Goal: Information Seeking & Learning: Learn about a topic

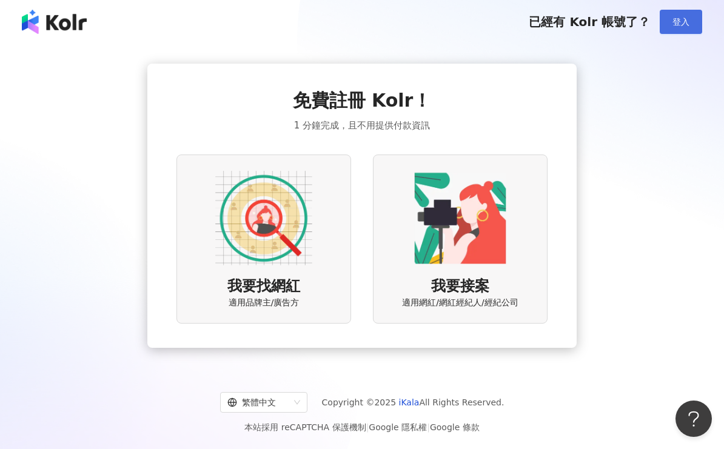
click at [669, 28] on button "登入" at bounding box center [681, 22] width 42 height 24
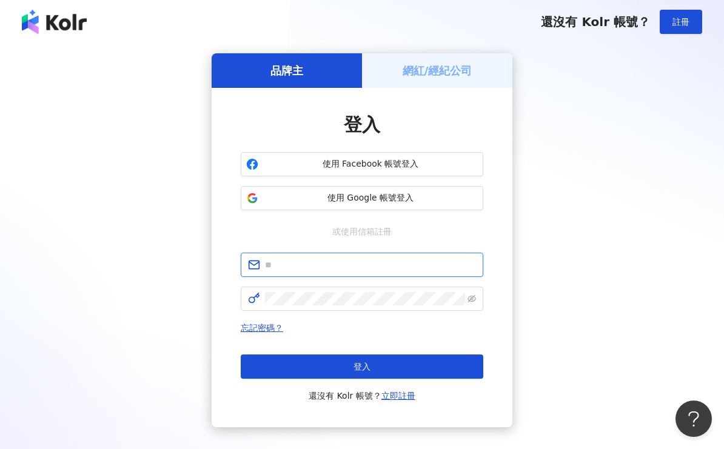
type input "**********"
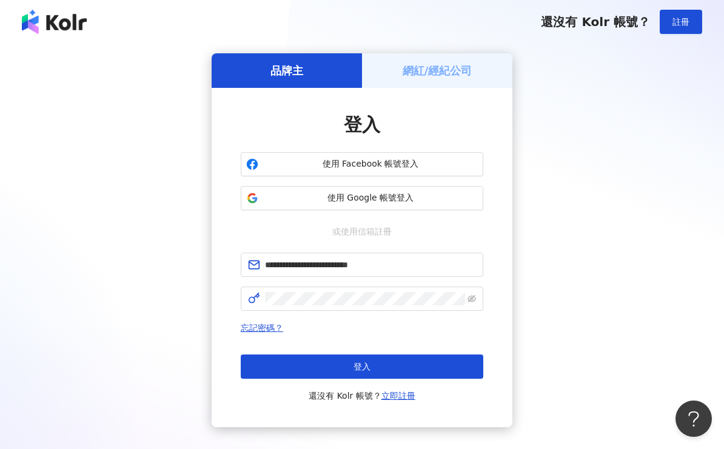
click at [323, 379] on div "登入 還沒有 Kolr 帳號？ 立即註冊" at bounding box center [362, 379] width 243 height 49
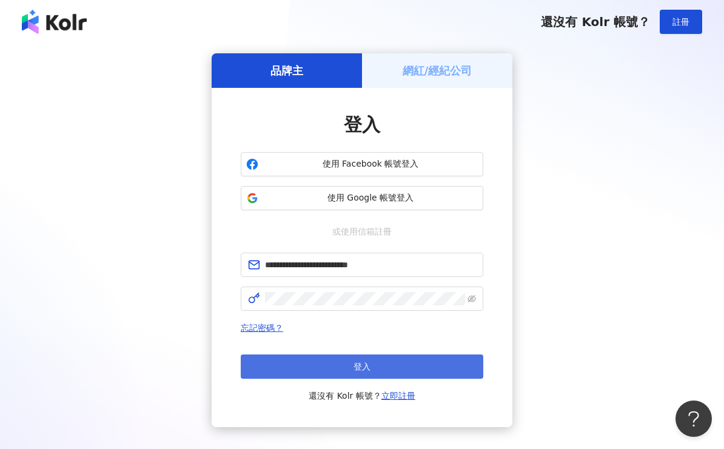
click at [340, 374] on button "登入" at bounding box center [362, 367] width 243 height 24
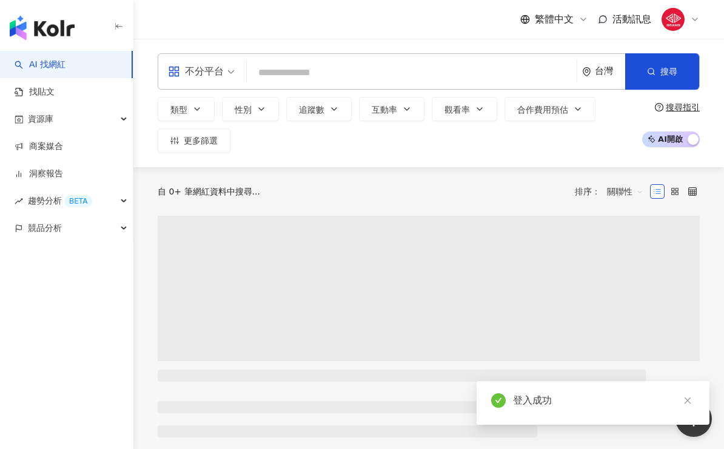
click at [300, 73] on input "search" at bounding box center [412, 72] width 320 height 23
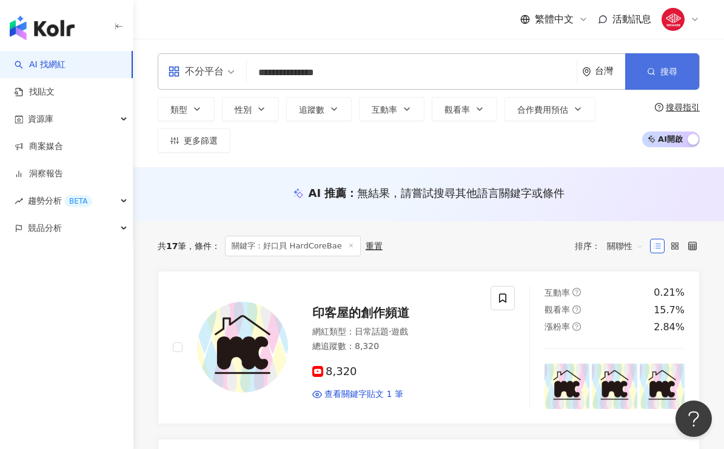
type input "**********"
click at [680, 70] on button "搜尋" at bounding box center [662, 71] width 74 height 36
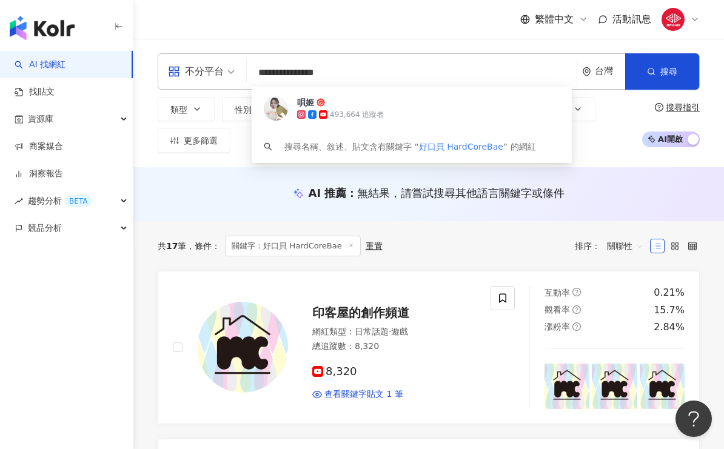
drag, startPoint x: 360, startPoint y: 71, endPoint x: 290, endPoint y: 66, distance: 69.9
click at [290, 66] on input "**********" at bounding box center [412, 72] width 320 height 23
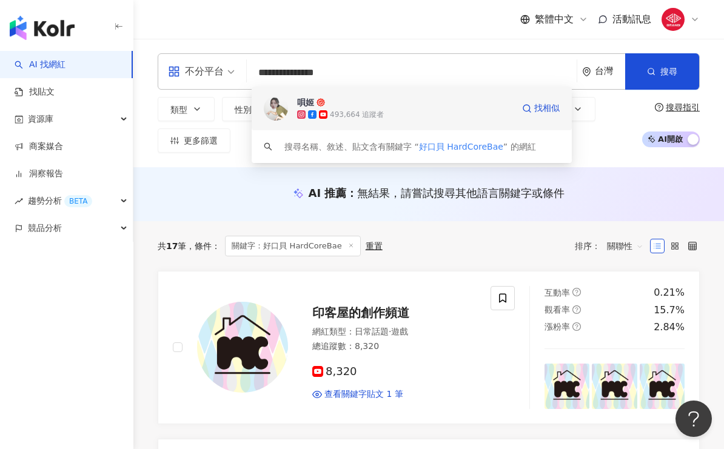
click at [402, 93] on div "唄姬 493,664 追蹤者 找相似" at bounding box center [412, 109] width 320 height 44
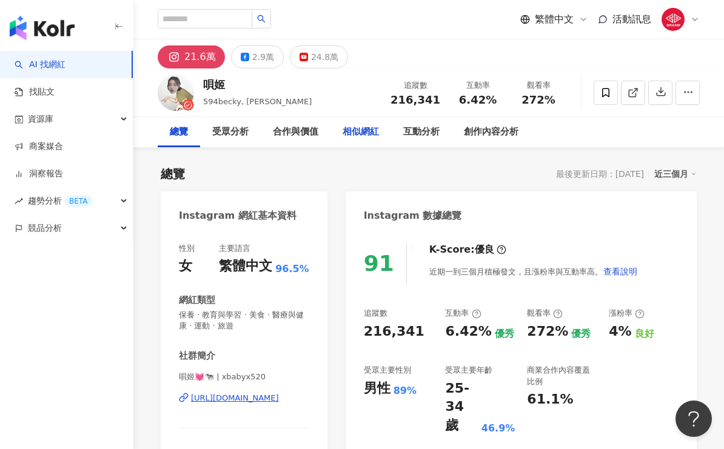
click at [359, 137] on div "相似網紅" at bounding box center [361, 132] width 36 height 15
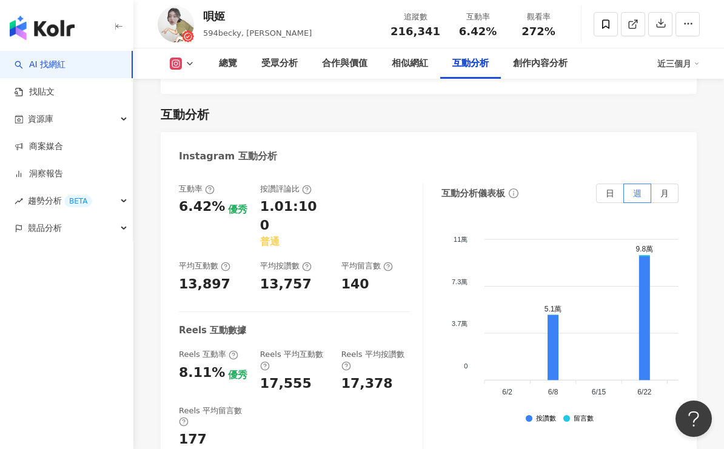
scroll to position [2596, 0]
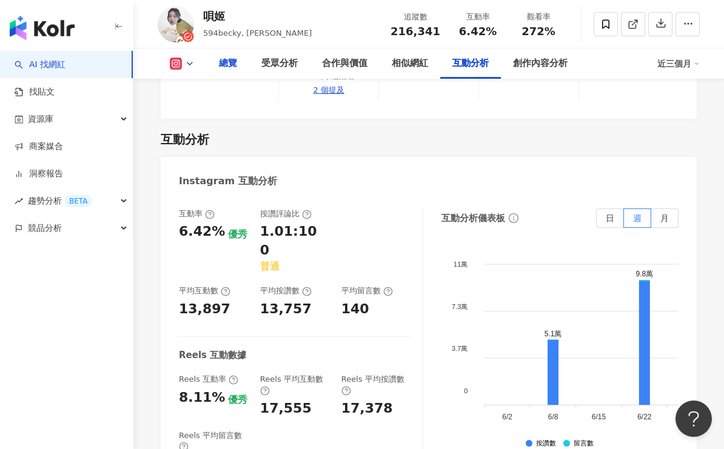
click at [232, 75] on div "總覽" at bounding box center [228, 64] width 42 height 30
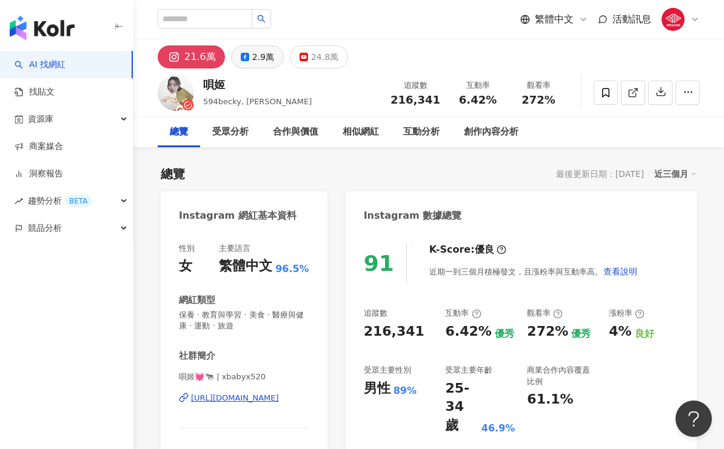
click at [267, 52] on div "2.9萬" at bounding box center [263, 57] width 22 height 17
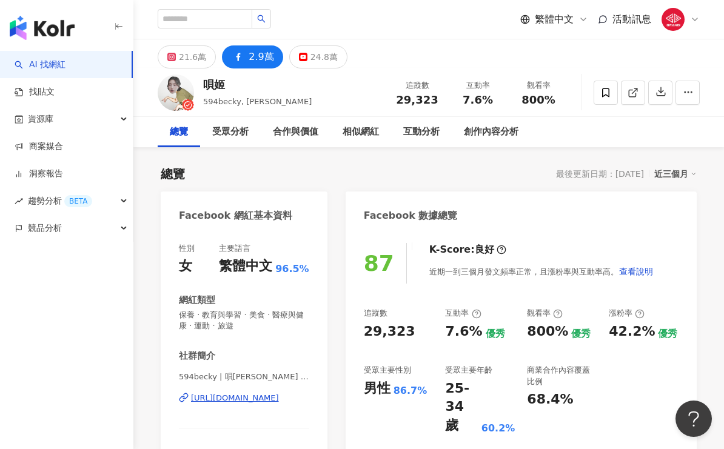
click at [441, 169] on div "總覽 最後更新日期：[DATE] 近三個月" at bounding box center [429, 174] width 536 height 17
click at [412, 36] on div "繁體中文 活動訊息" at bounding box center [429, 19] width 542 height 39
click at [460, 19] on div "繁體中文 活動訊息" at bounding box center [429, 19] width 542 height 39
